Goal: Information Seeking & Learning: Learn about a topic

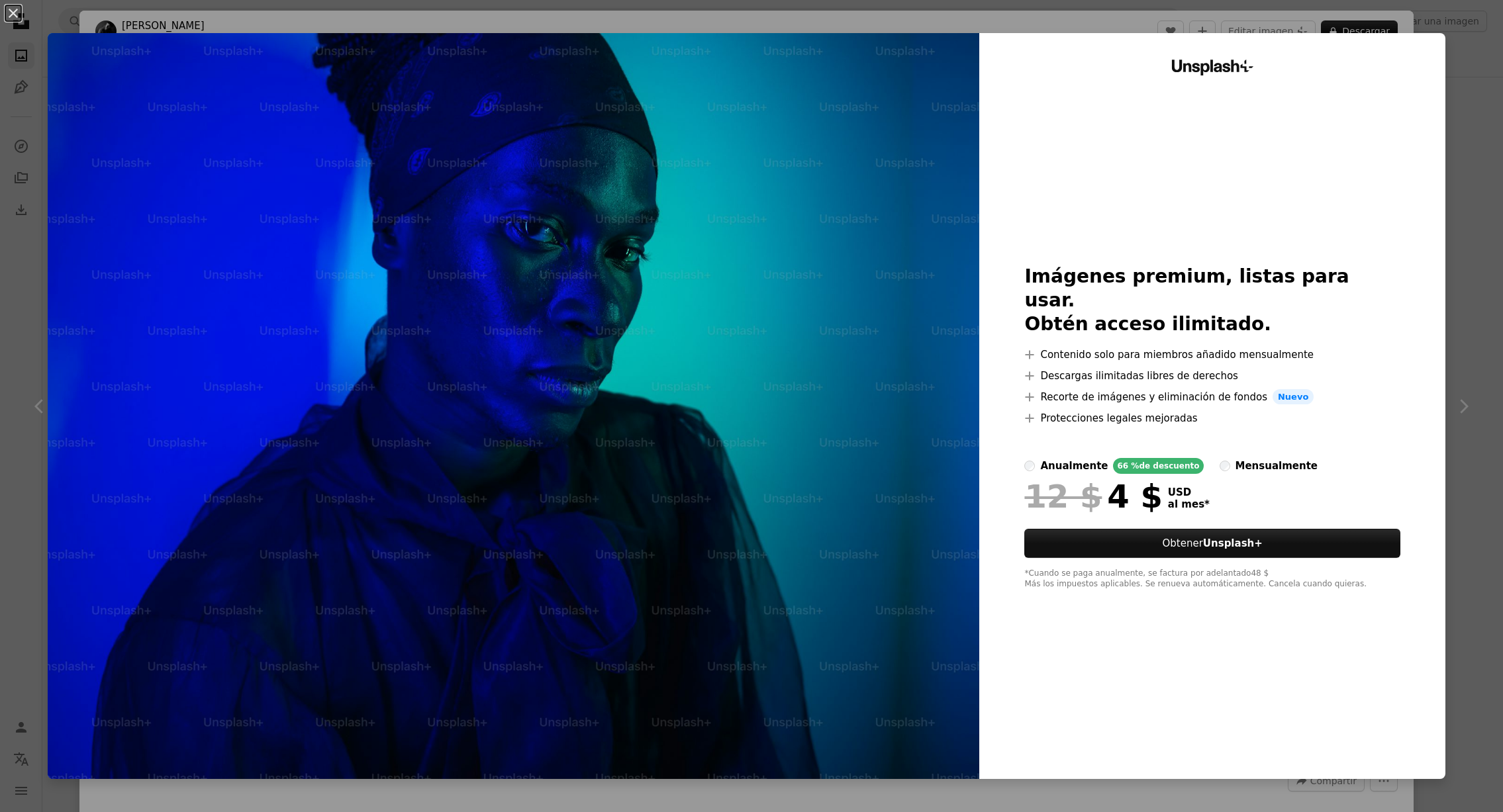
scroll to position [3376, 0]
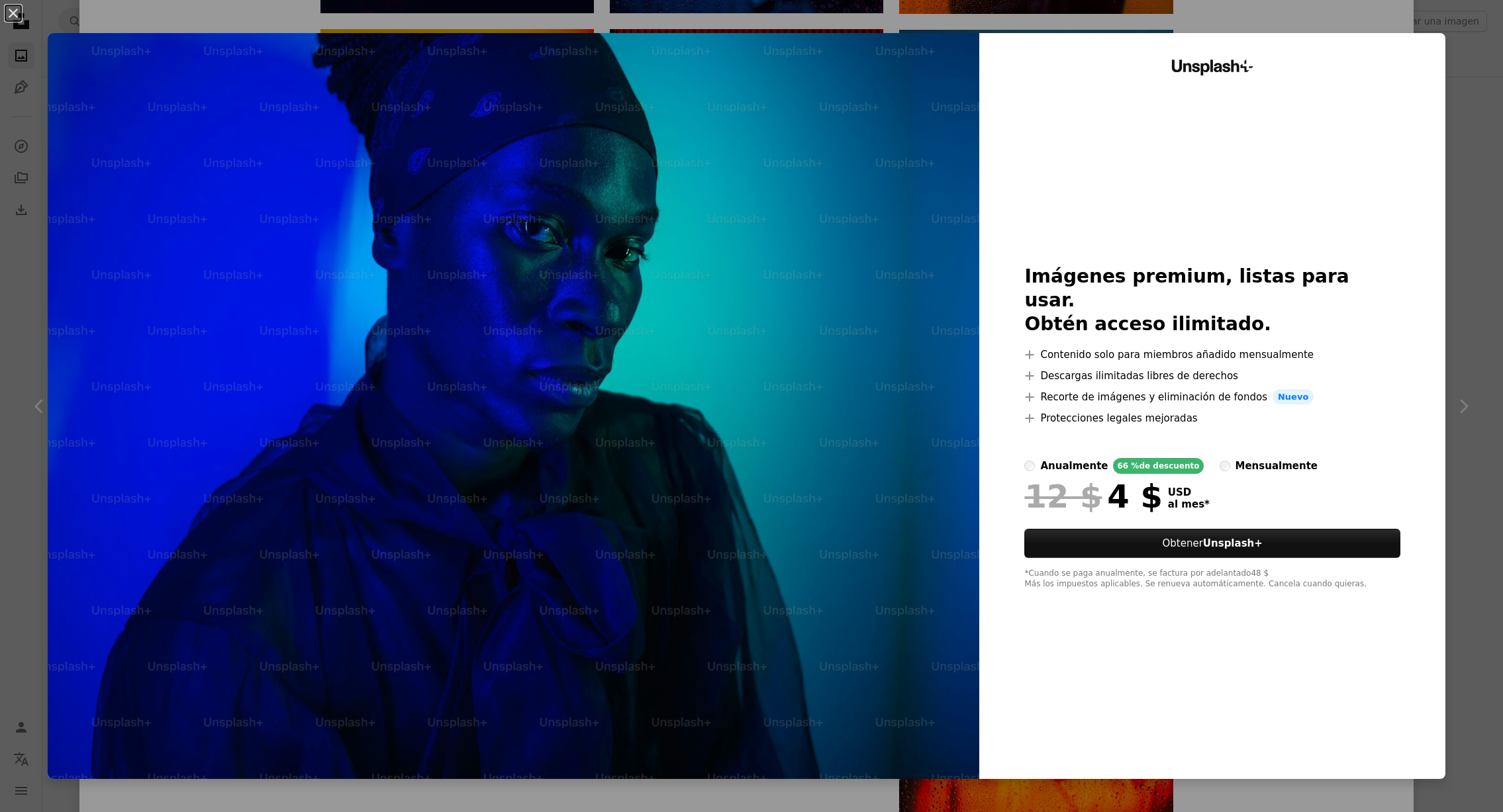
click at [1443, 44] on div "An X shape Unsplash+ Imágenes premium, listas para usar. Obtén acceso ilimitado…" at bounding box center [751, 406] width 1503 height 812
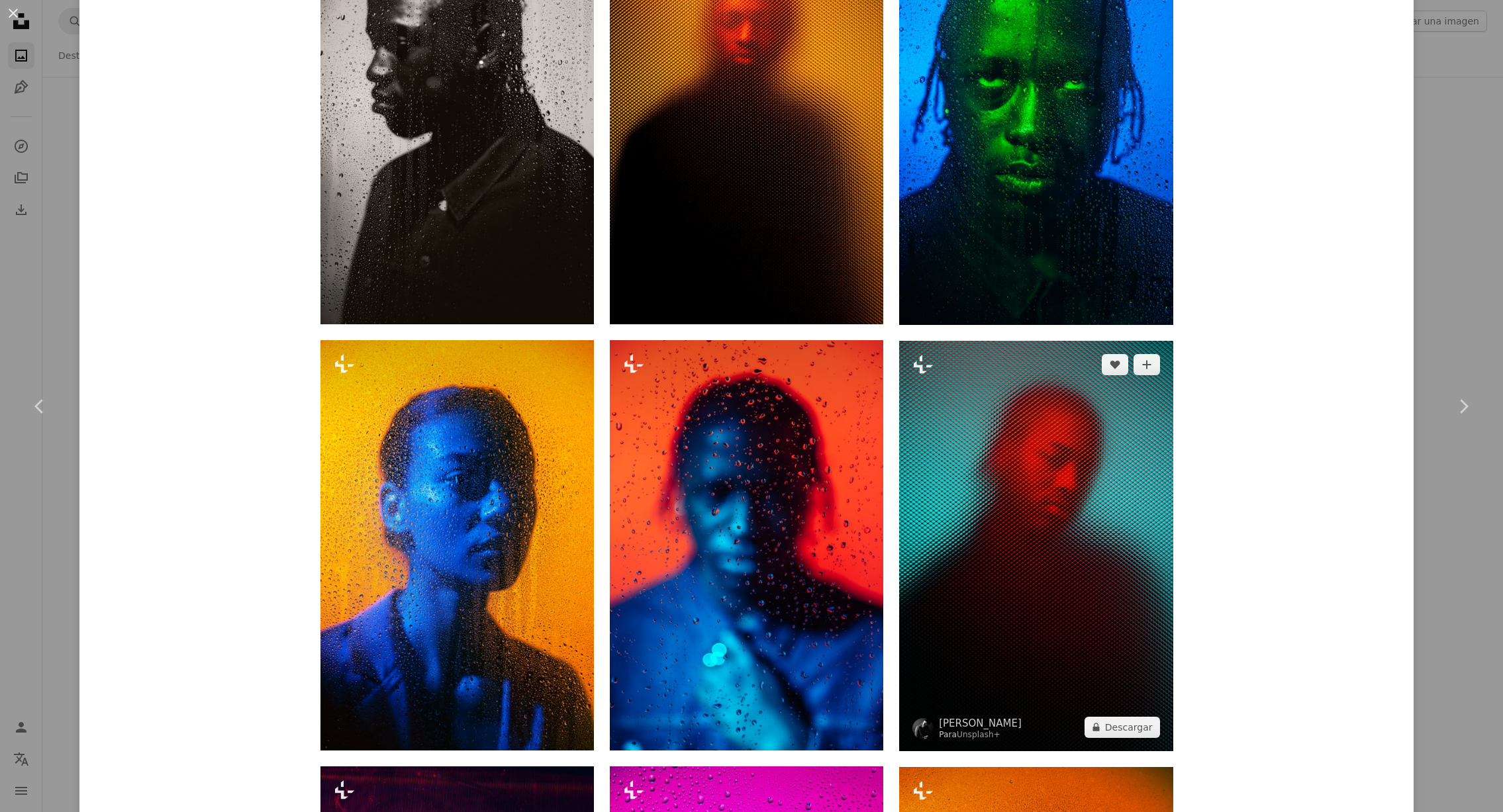
scroll to position [2218, 0]
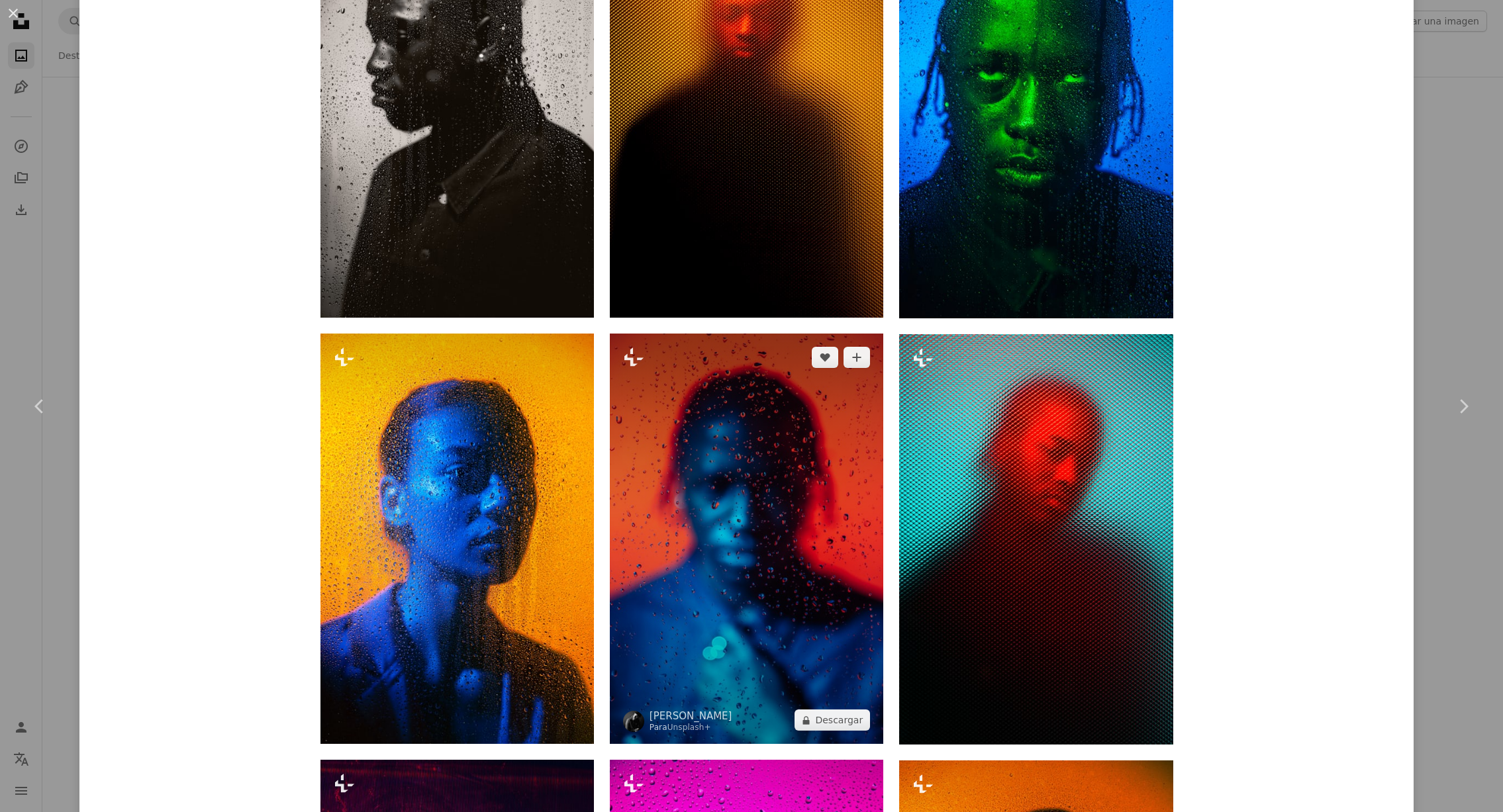
click at [761, 418] on img at bounding box center [747, 539] width 273 height 410
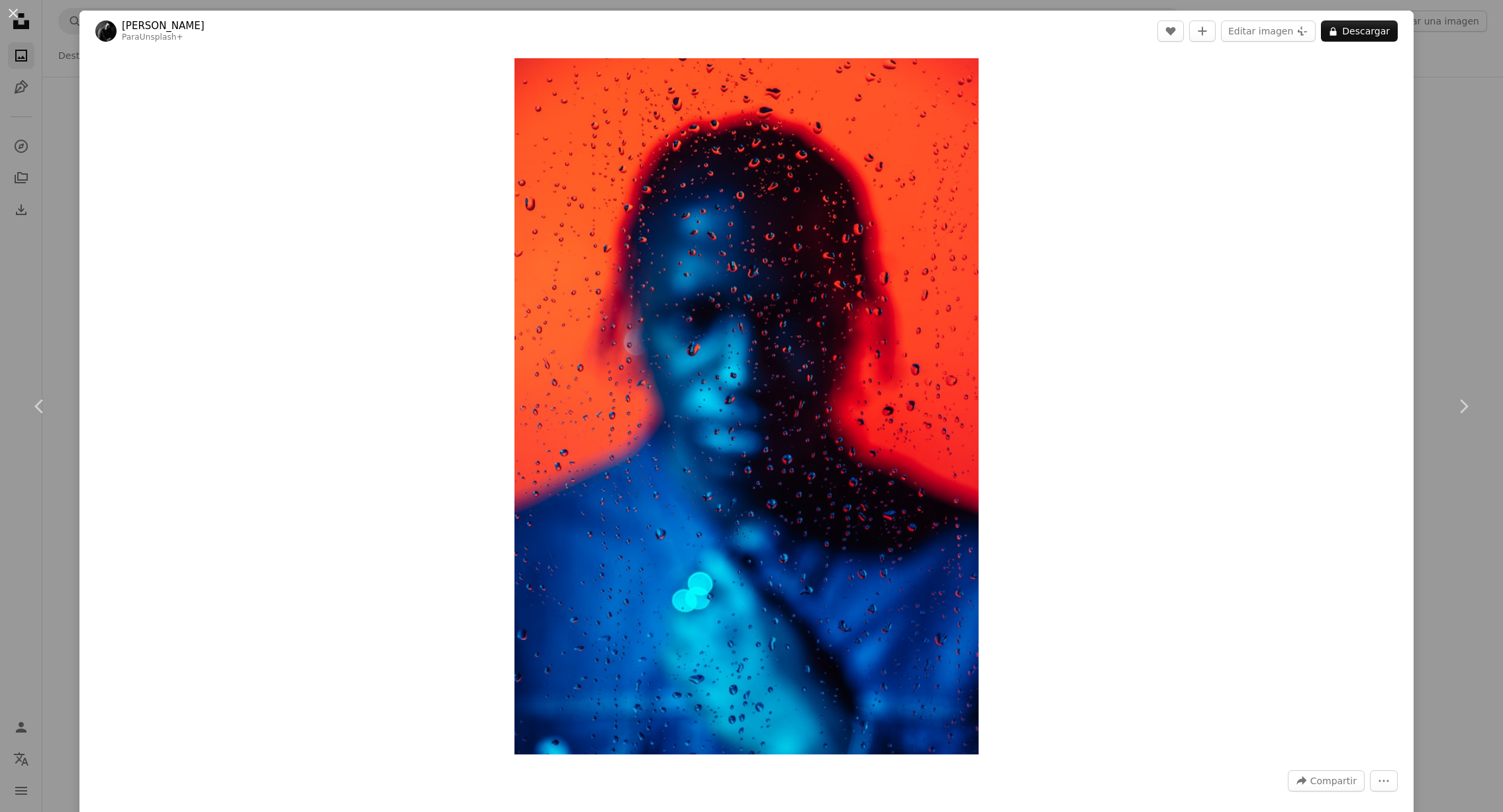
click at [1458, 342] on div "An X shape Chevron left Chevron right [PERSON_NAME] Para Unsplash+ A heart A pl…" at bounding box center [751, 406] width 1503 height 812
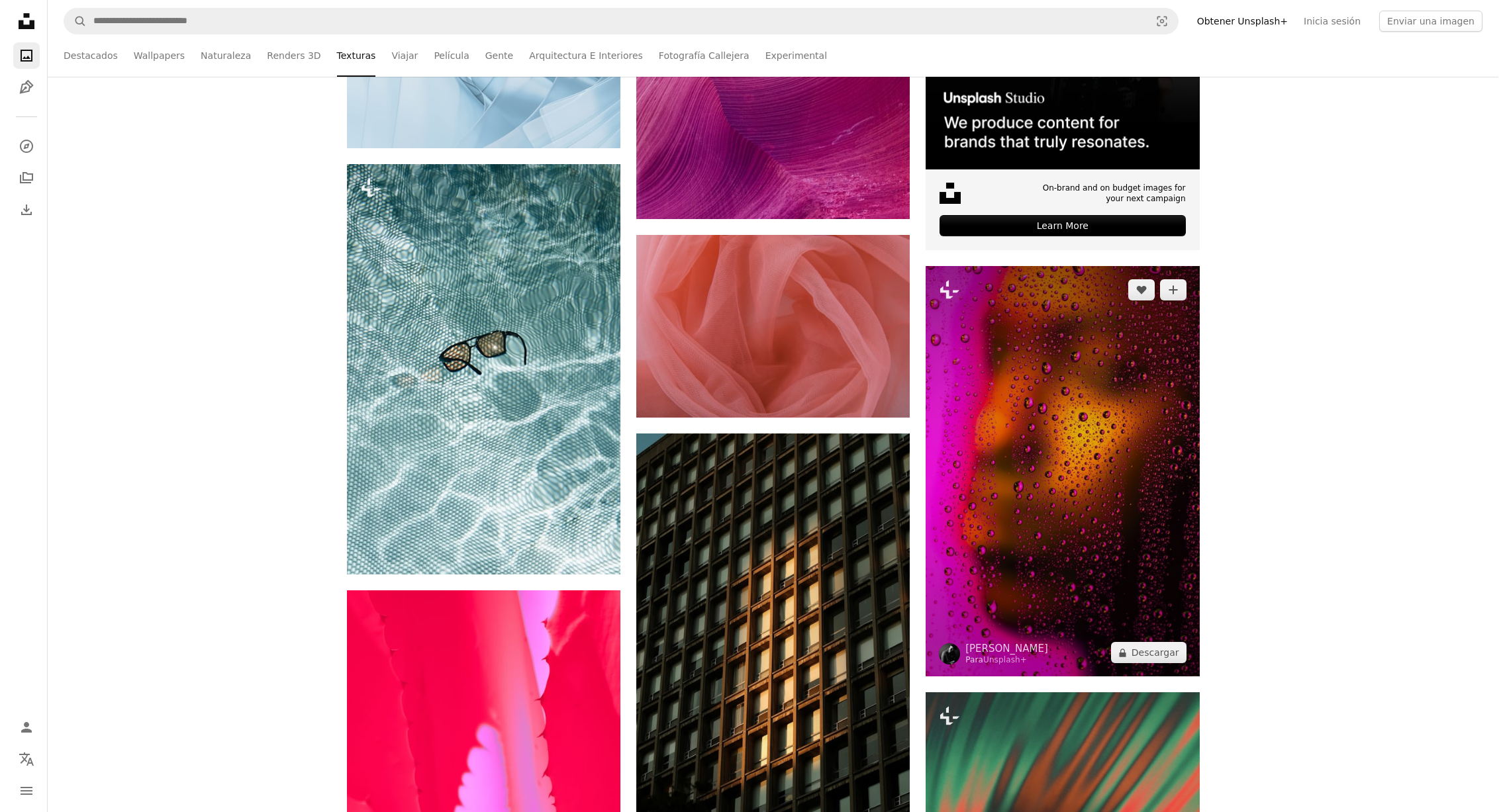
scroll to position [5658, 0]
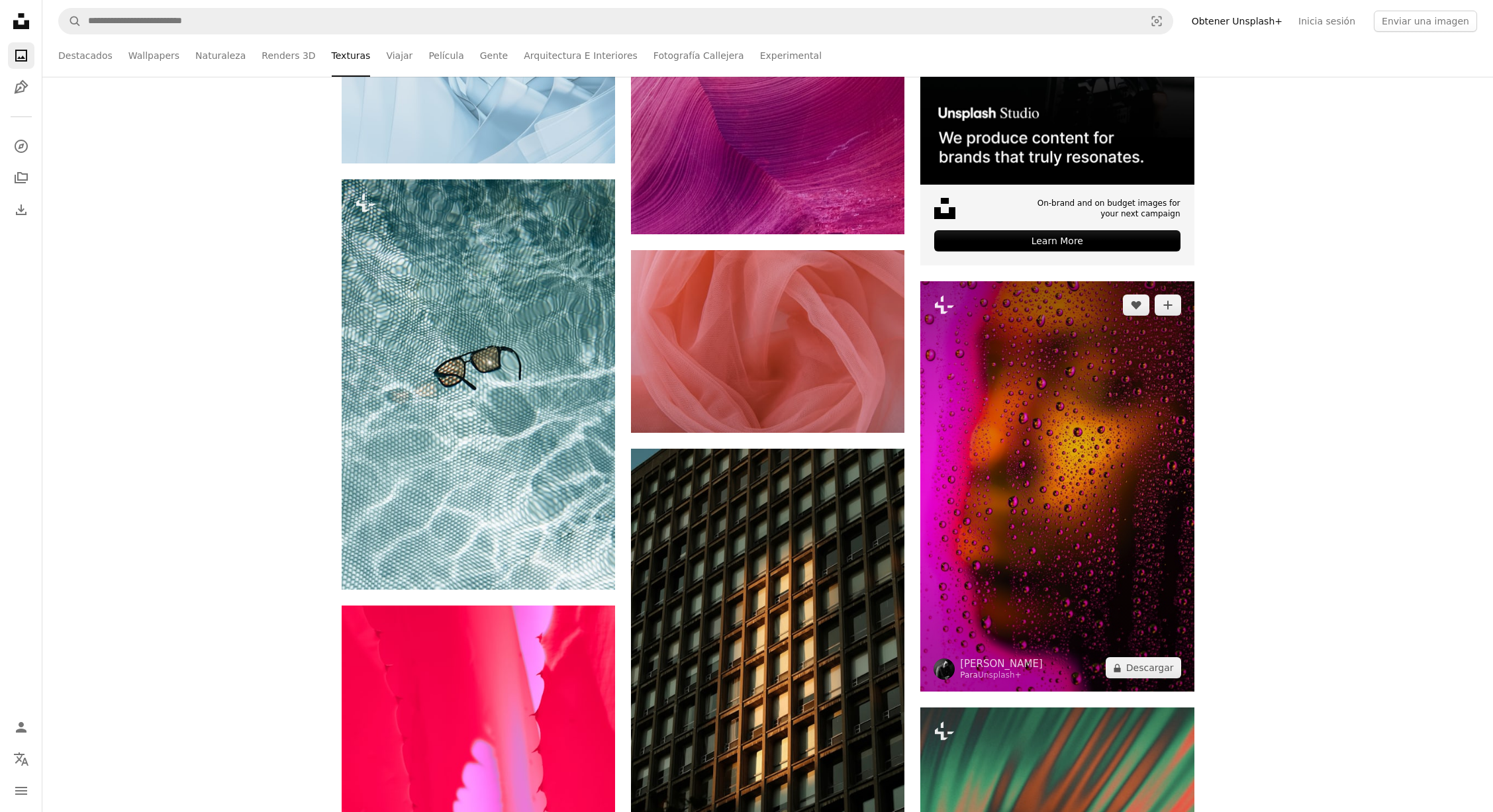
click at [1144, 399] on img at bounding box center [1057, 486] width 273 height 410
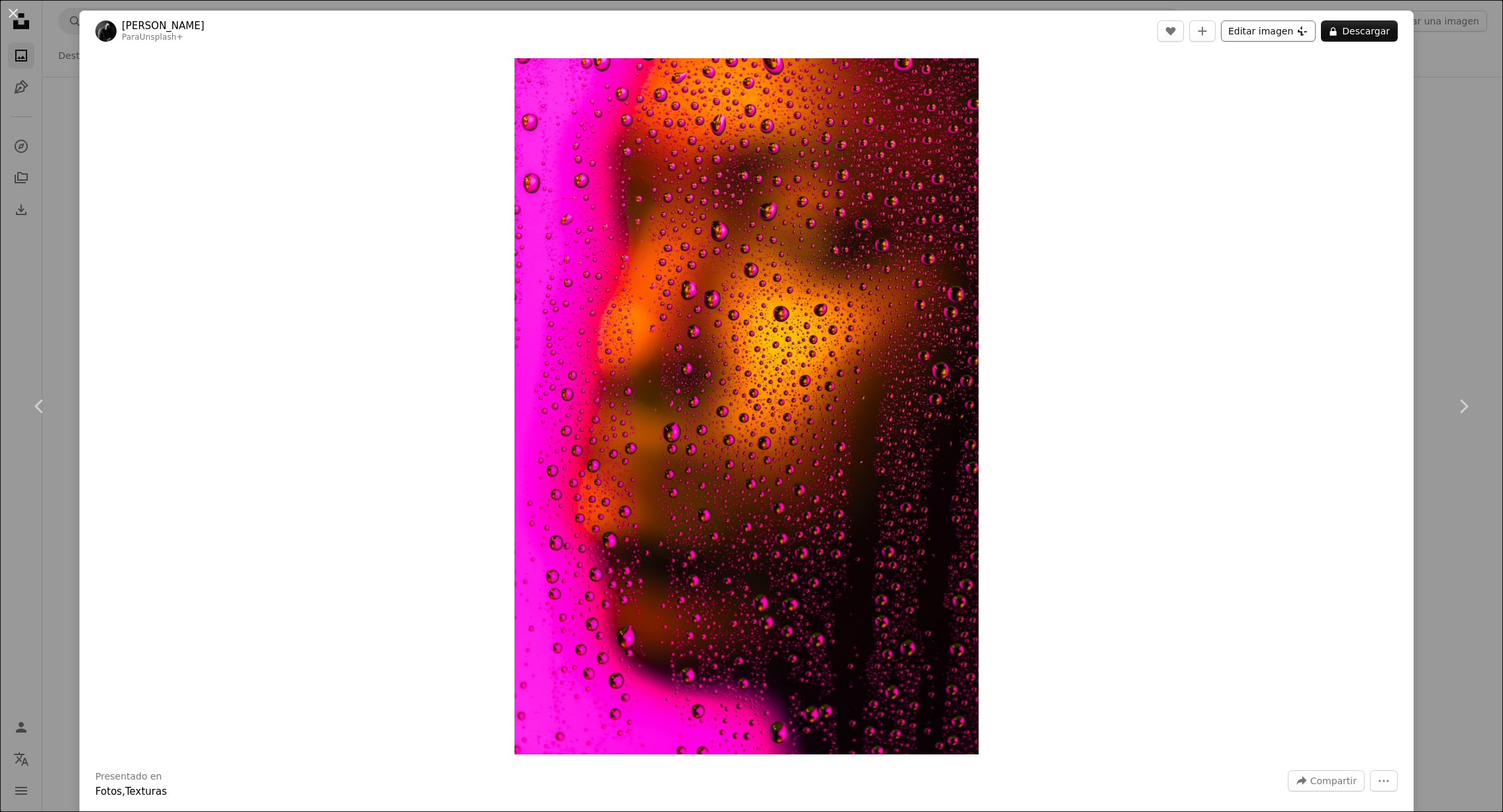
click at [1273, 31] on button "Editar imagen Plus sign for Unsplash+" at bounding box center [1267, 31] width 94 height 22
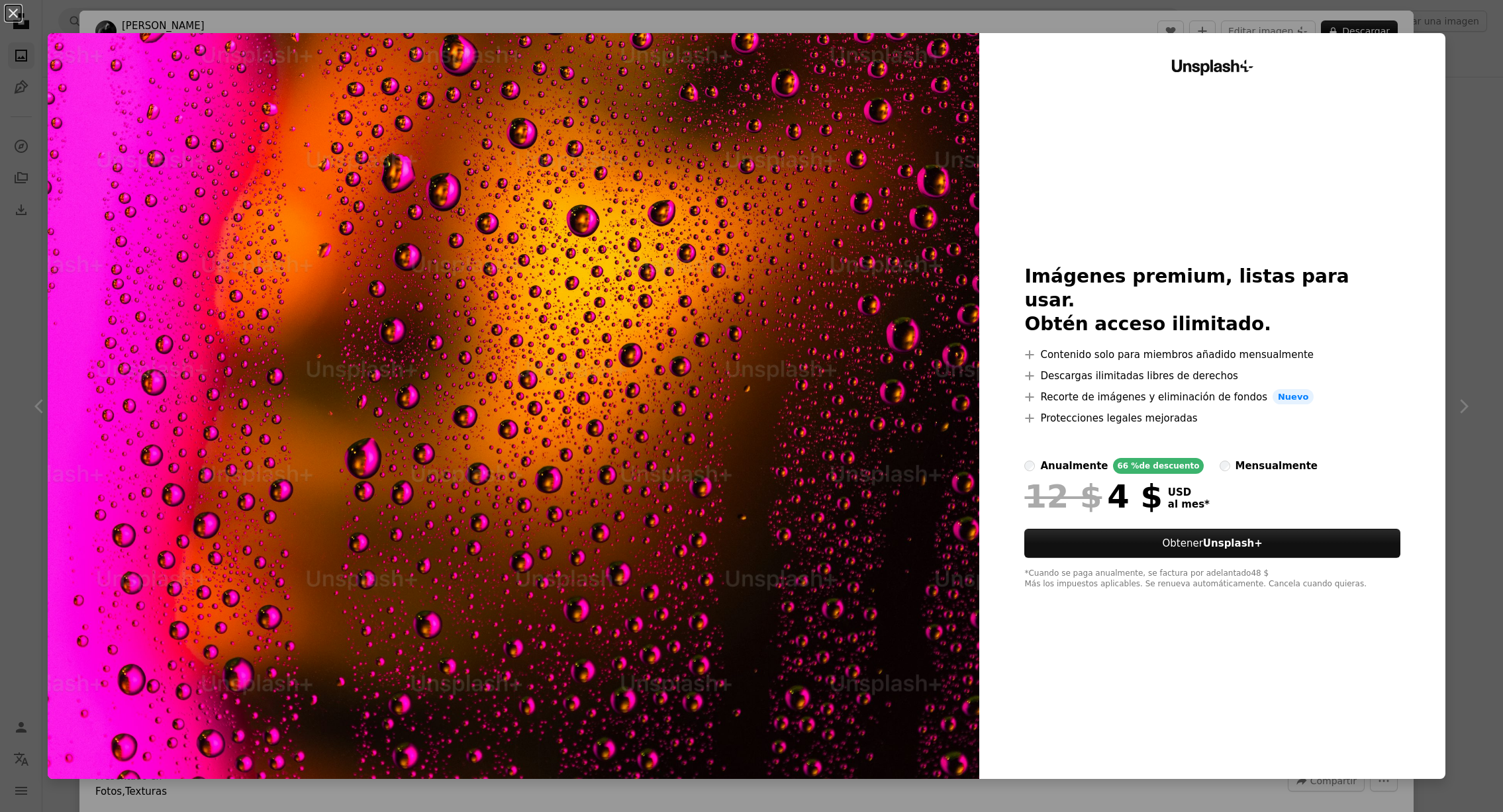
click at [668, 388] on img at bounding box center [514, 406] width 932 height 745
click at [1232, 204] on div "Unsplash+ Imágenes premium, listas para usar. Obtén acceso ilimitado. A plus si…" at bounding box center [1212, 406] width 466 height 745
click at [1445, 189] on div "An X shape Unsplash+ Imágenes premium, listas para usar. Obtén acceso ilimitado…" at bounding box center [751, 406] width 1503 height 812
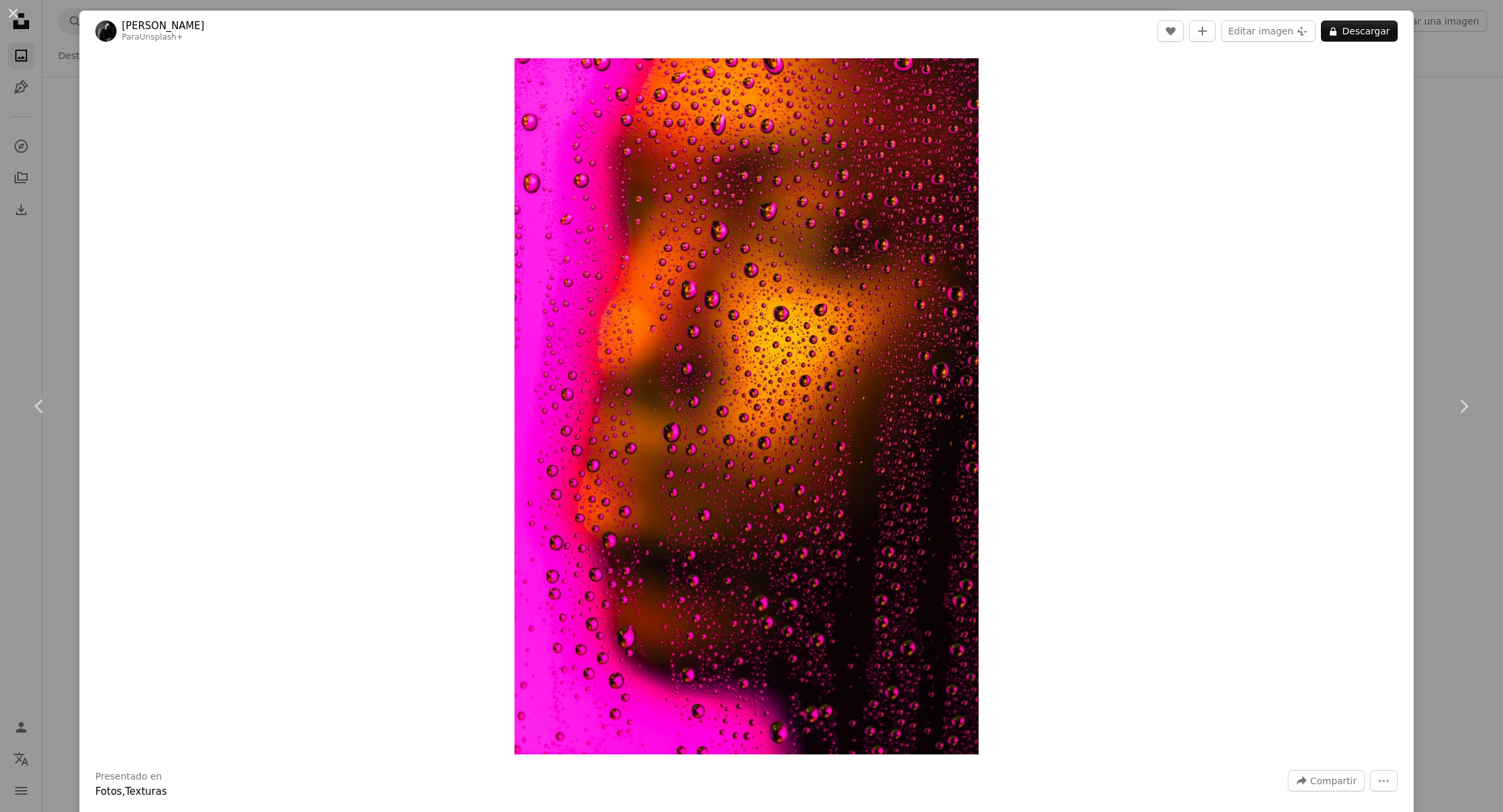
click at [1434, 89] on div "An X shape Chevron left Chevron right [PERSON_NAME] Para Unsplash+ A heart A pl…" at bounding box center [751, 406] width 1503 height 812
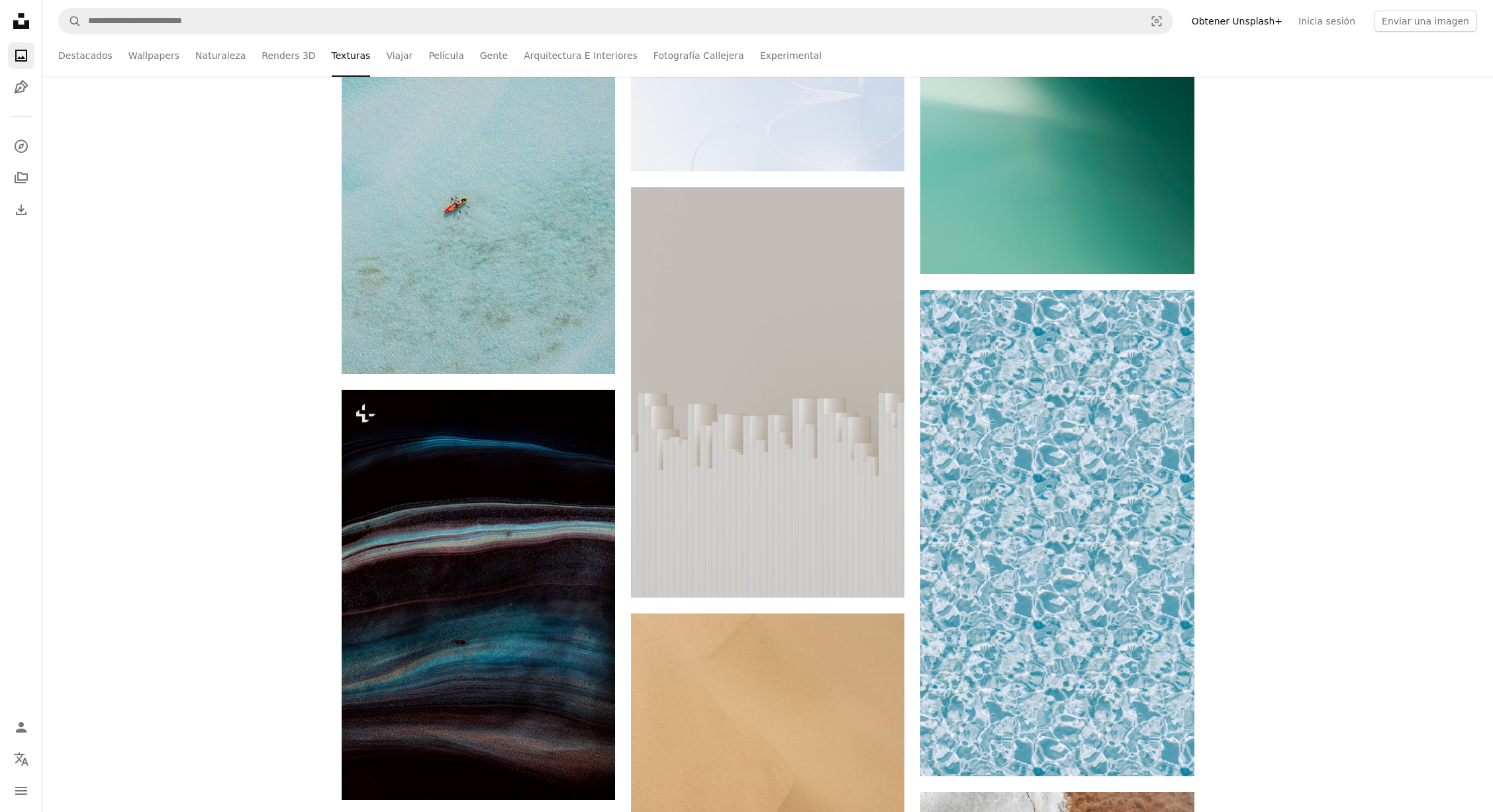
scroll to position [12591, 0]
